Goal: Find specific page/section: Find specific page/section

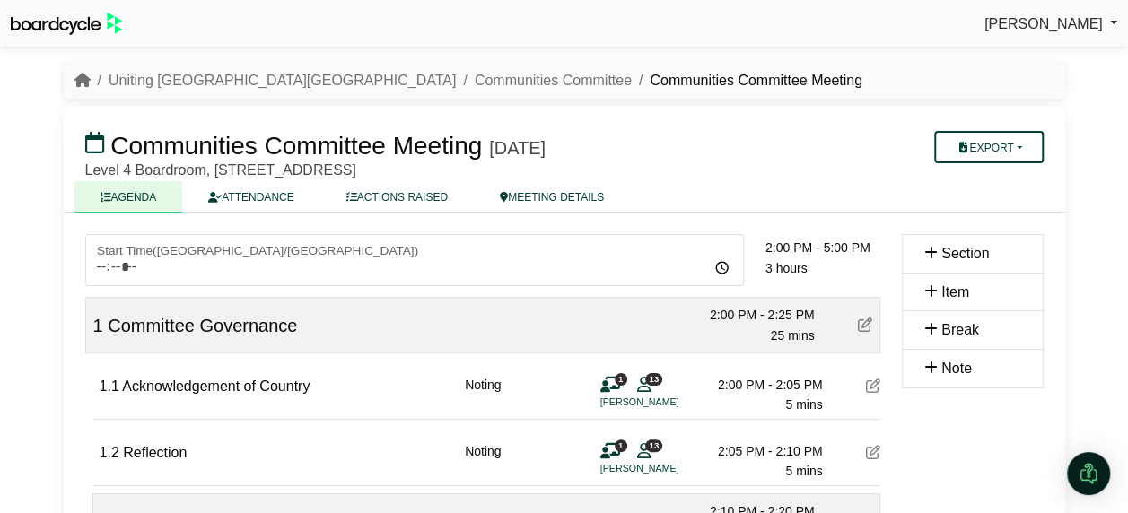
drag, startPoint x: 0, startPoint y: 0, endPoint x: 276, endPoint y: 66, distance: 284.3
click at [276, 66] on nav "Uniting [GEOGRAPHIC_DATA][GEOGRAPHIC_DATA] Communities Committee Communities Co…" at bounding box center [565, 80] width 1002 height 39
click at [475, 76] on link "Communities Committee" at bounding box center [553, 80] width 157 height 15
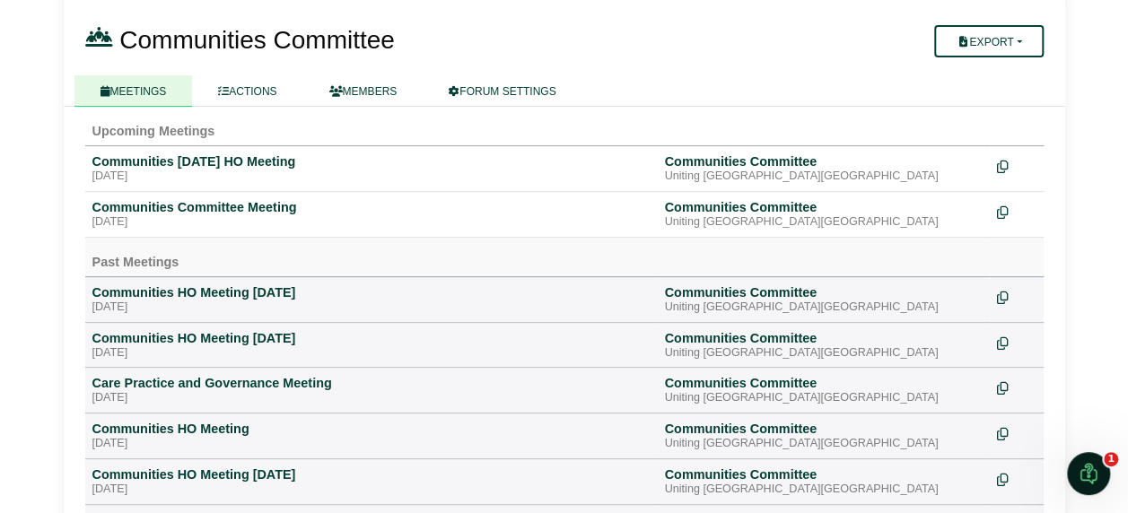
scroll to position [90, 0]
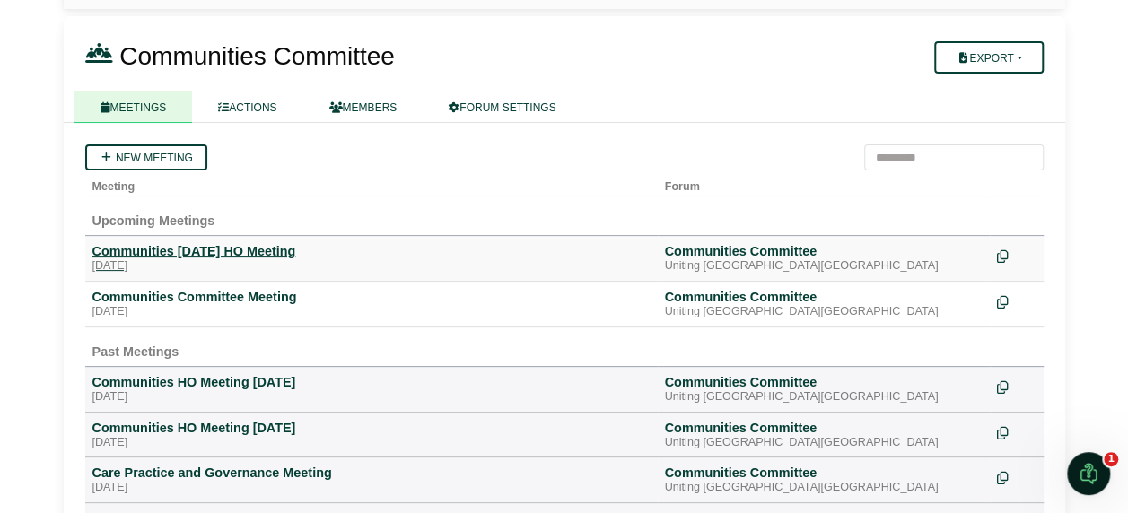
click at [194, 243] on div "Communities [DATE] HO Meeting" at bounding box center [371, 251] width 558 height 16
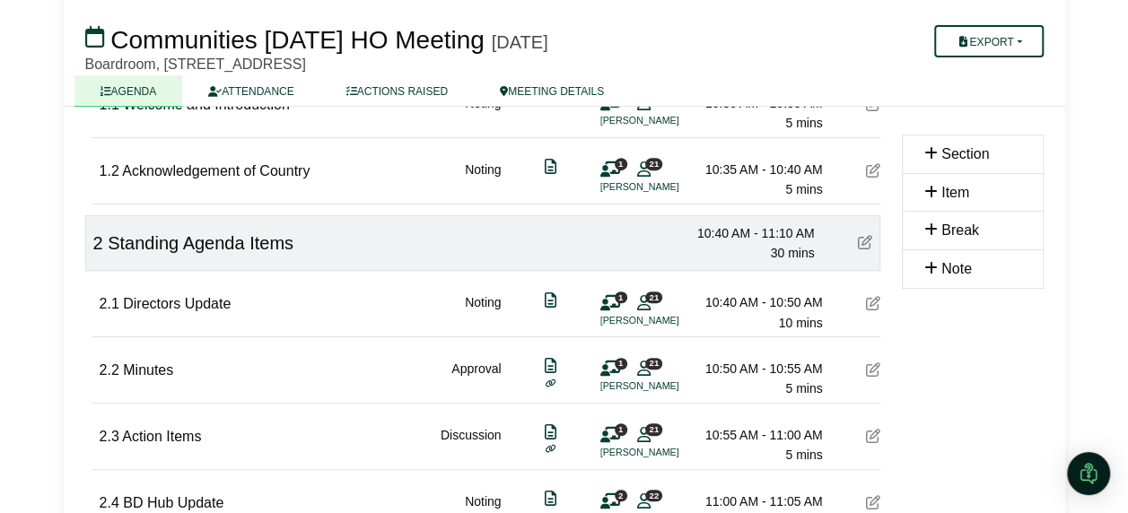
scroll to position [90, 0]
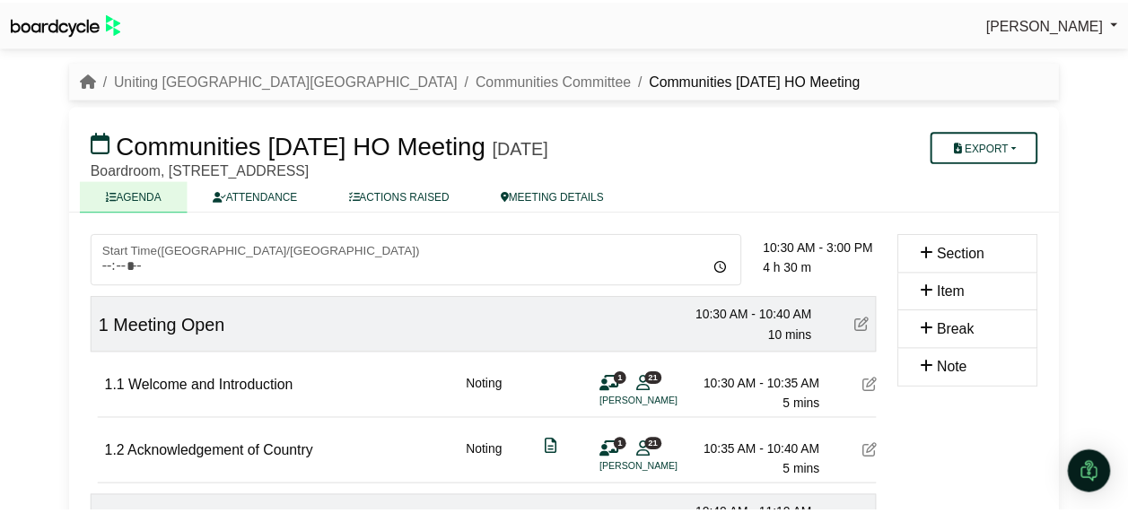
scroll to position [90, 0]
